Goal: Browse casually

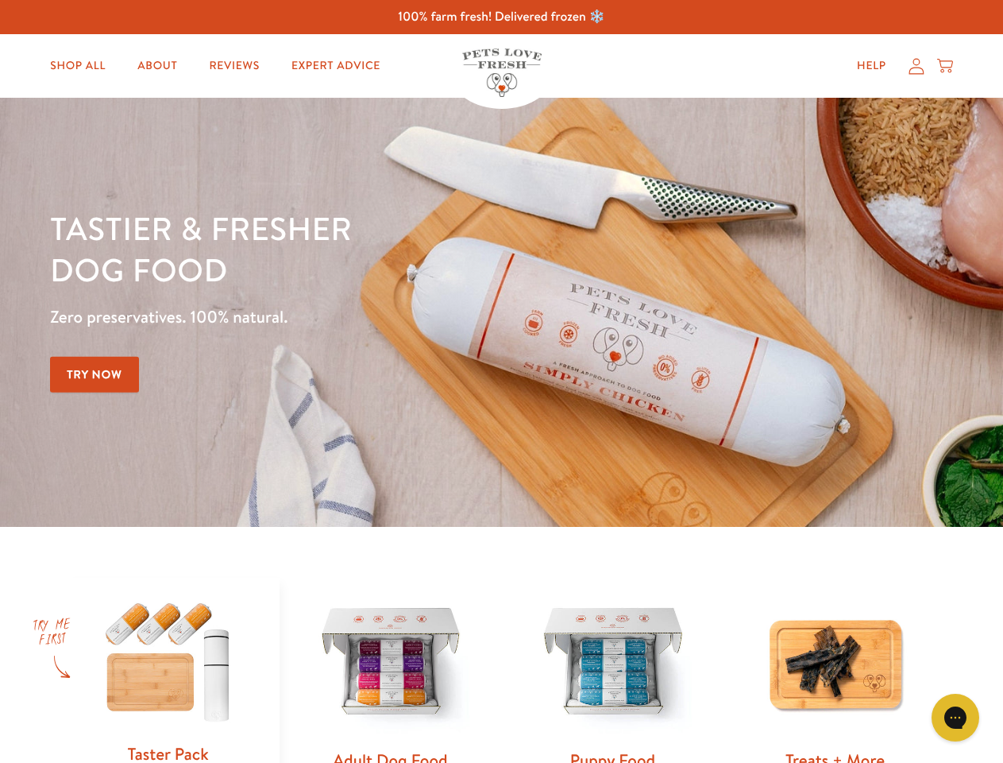
click at [501, 381] on div "Tastier & fresher dog food Zero preservatives. 100% natural. Try Now" at bounding box center [351, 312] width 602 height 210
click at [956, 717] on icon "Gorgias live chat" at bounding box center [955, 716] width 15 height 15
